Goal: Find specific page/section: Find specific page/section

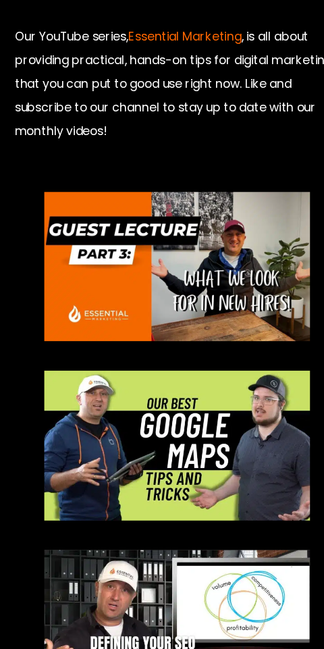
scroll to position [977, 0]
